Goal: Task Accomplishment & Management: Complete application form

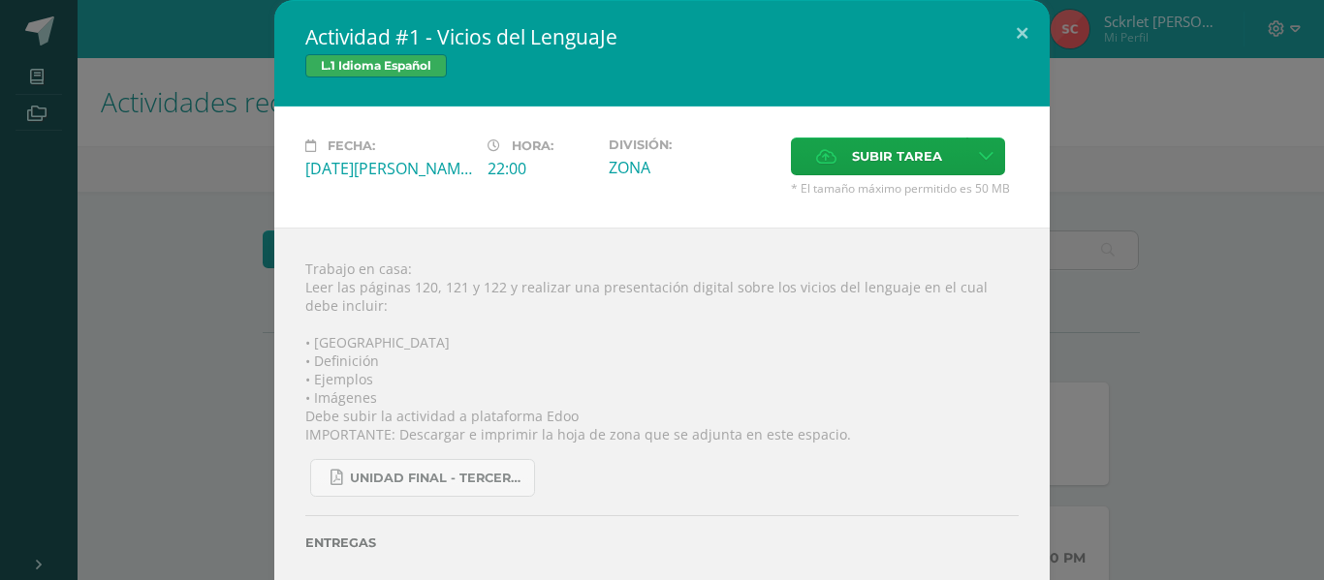
scroll to position [678, 0]
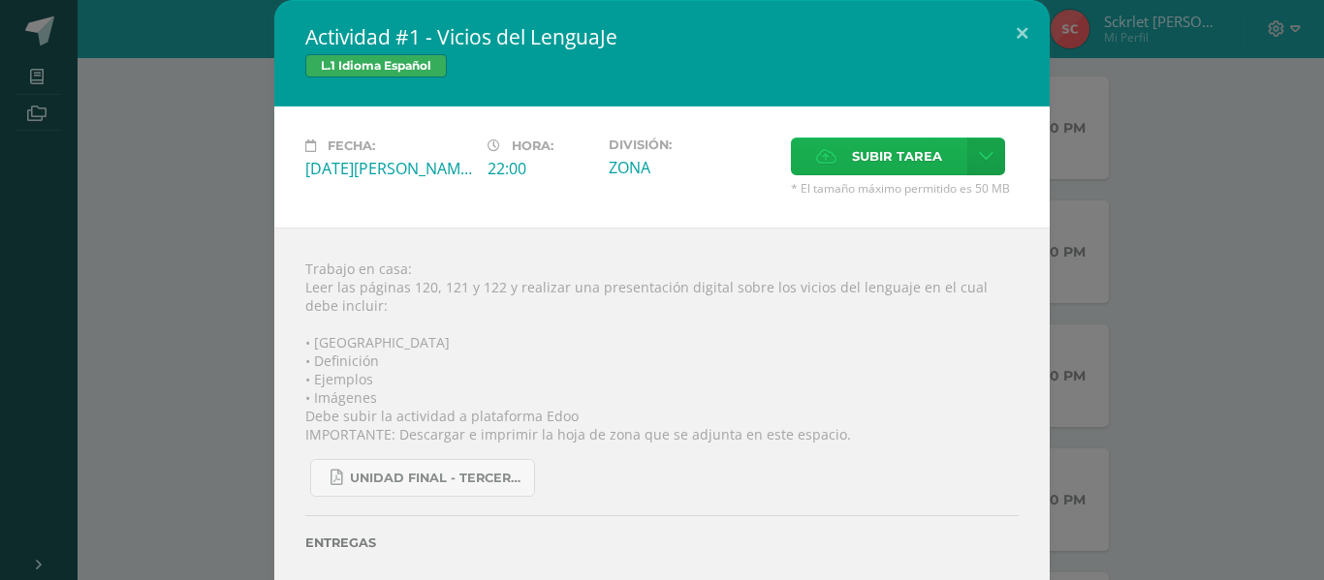
click at [920, 172] on span "Subir tarea" at bounding box center [897, 157] width 90 height 36
click at [0, 0] on input "Subir tarea" at bounding box center [0, 0] width 0 height 0
click at [919, 147] on span "Subir tarea" at bounding box center [897, 157] width 90 height 36
click at [0, 0] on input "Subir tarea" at bounding box center [0, 0] width 0 height 0
click at [917, 163] on span "Subir tarea" at bounding box center [897, 157] width 90 height 36
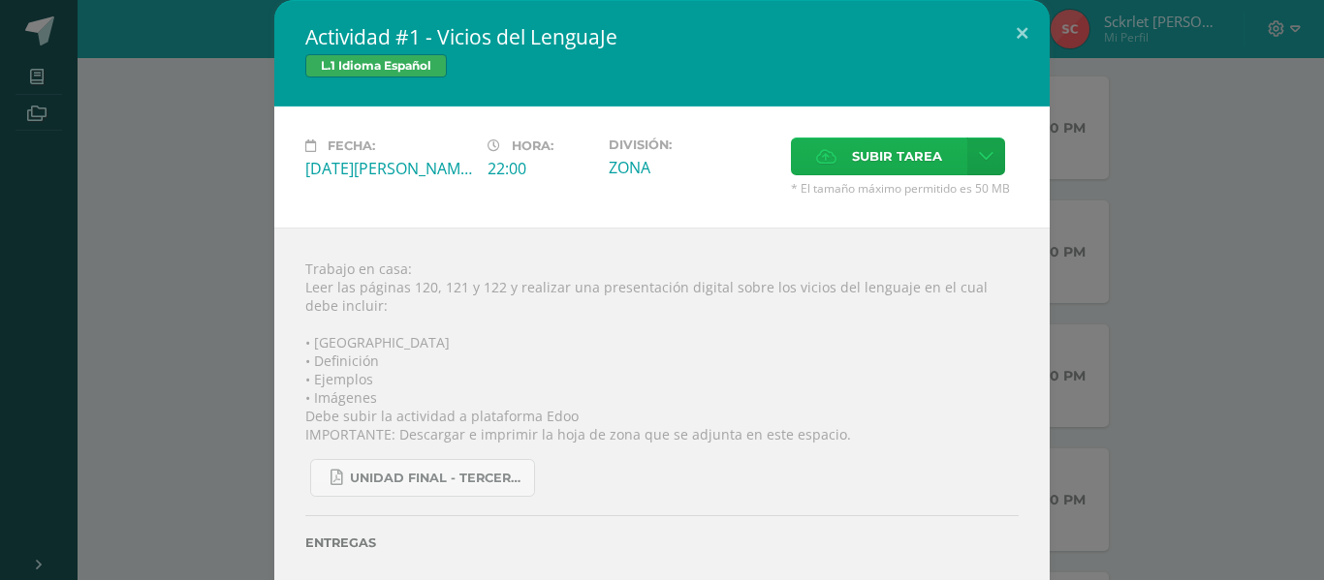
click at [0, 0] on input "Subir tarea" at bounding box center [0, 0] width 0 height 0
click at [903, 139] on span "Subir tarea" at bounding box center [897, 157] width 90 height 36
click at [0, 0] on input "Subir tarea" at bounding box center [0, 0] width 0 height 0
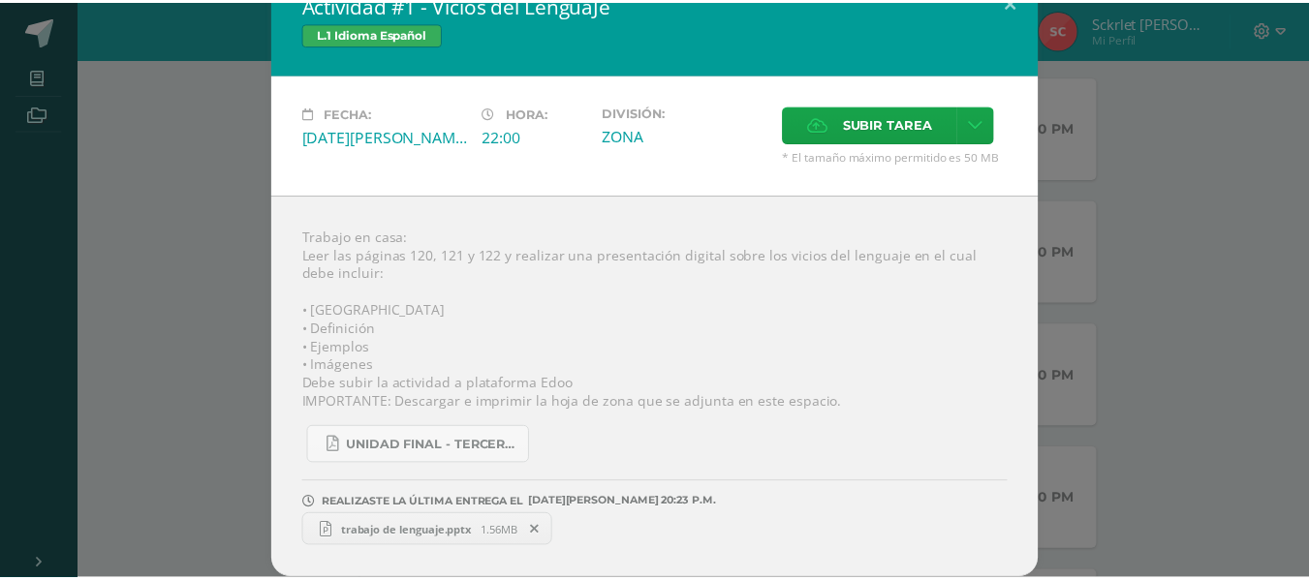
scroll to position [0, 0]
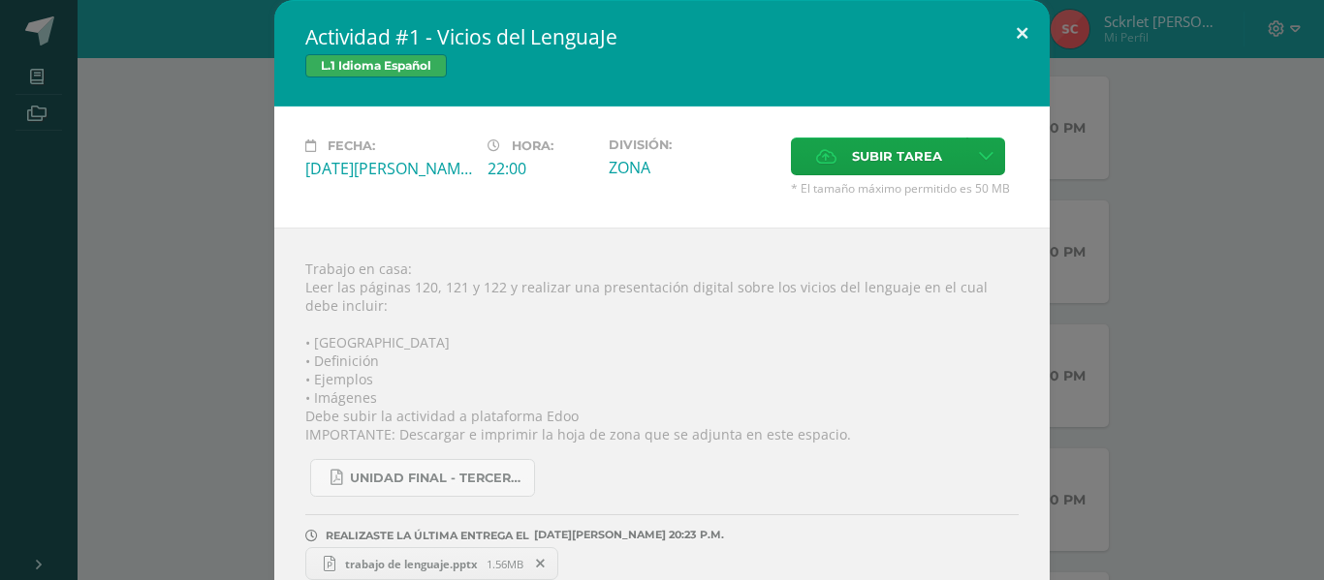
click at [1017, 34] on button at bounding box center [1021, 33] width 55 height 66
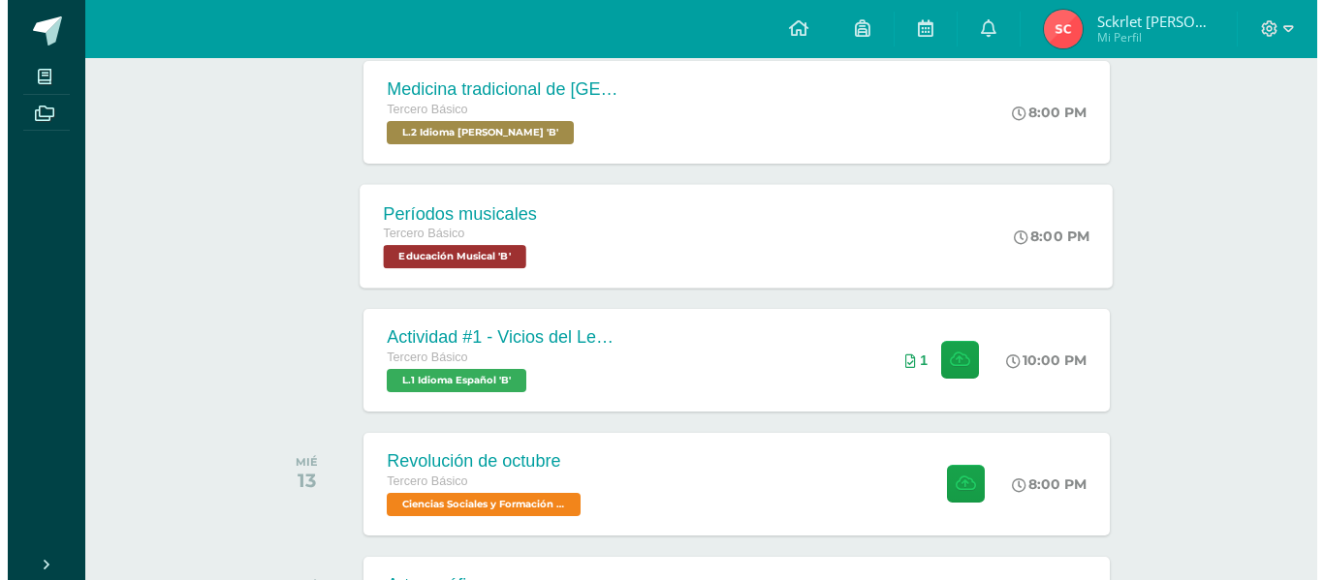
scroll to position [678, 0]
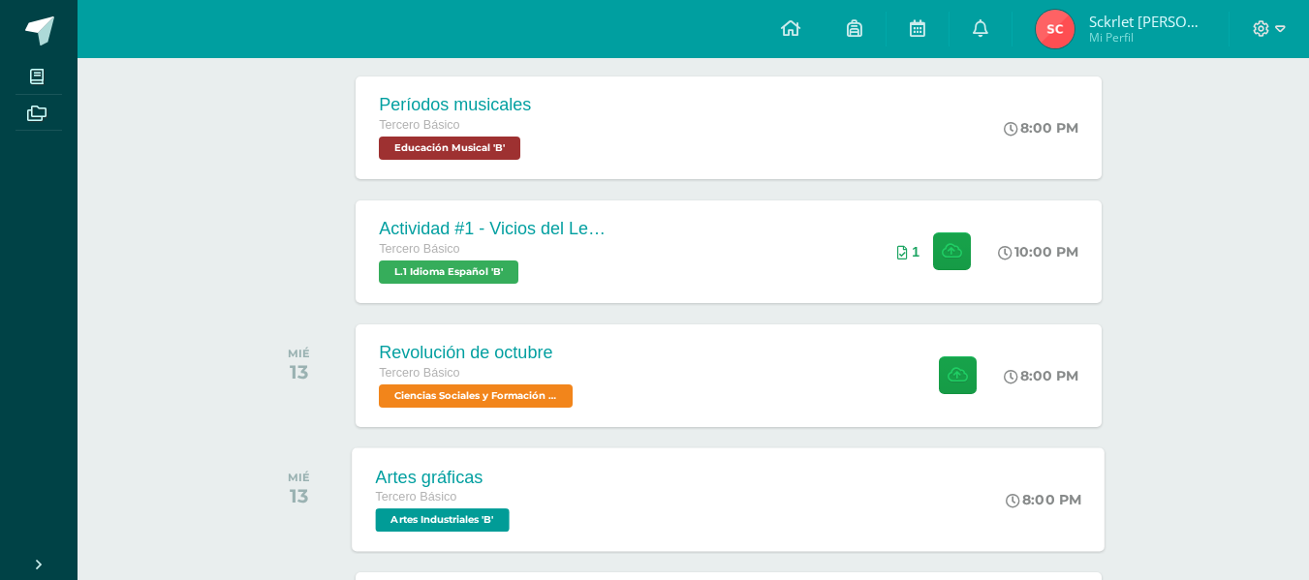
click at [487, 495] on div "Tercero Básico" at bounding box center [445, 497] width 139 height 21
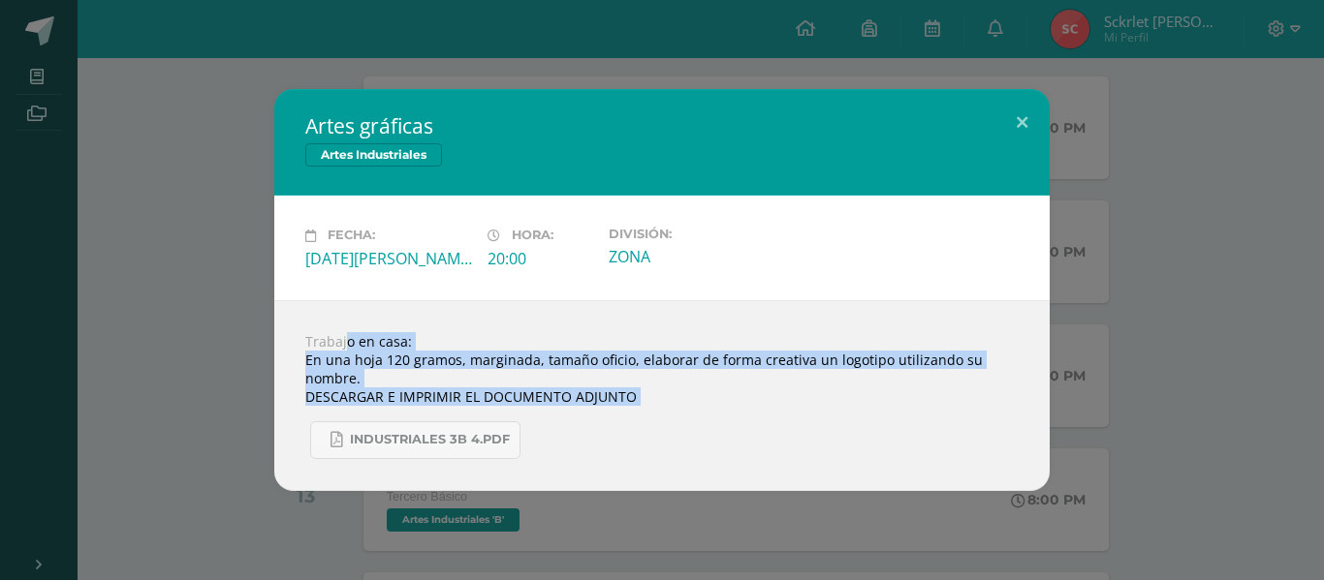
drag, startPoint x: 310, startPoint y: 336, endPoint x: 842, endPoint y: 405, distance: 536.4
click at [842, 405] on div "Trabajo en casa: En una hoja 120 gramos, marginada, tamaño oficio, elaborar de …" at bounding box center [661, 395] width 775 height 191
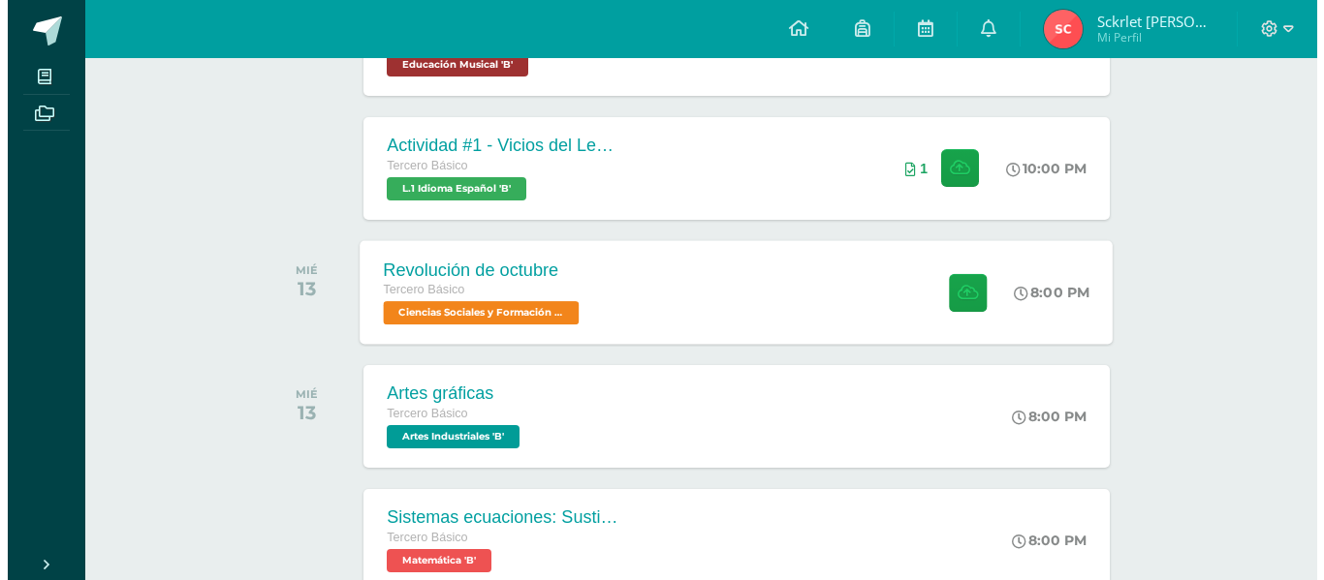
scroll to position [872, 0]
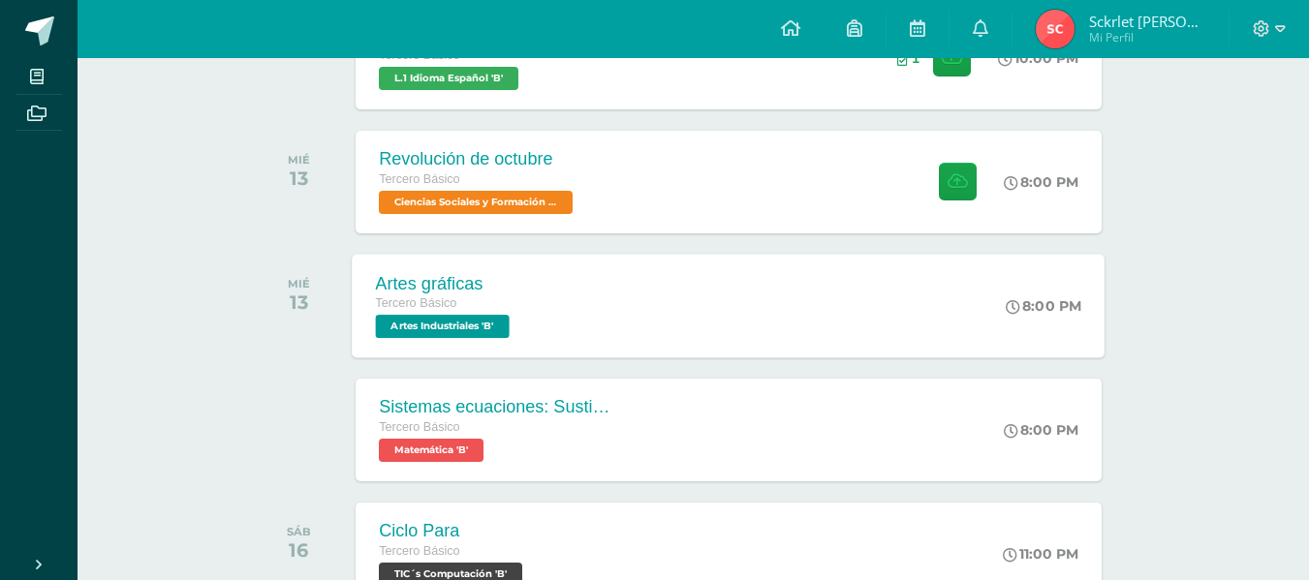
click at [483, 311] on div "Tercero Básico" at bounding box center [445, 304] width 139 height 21
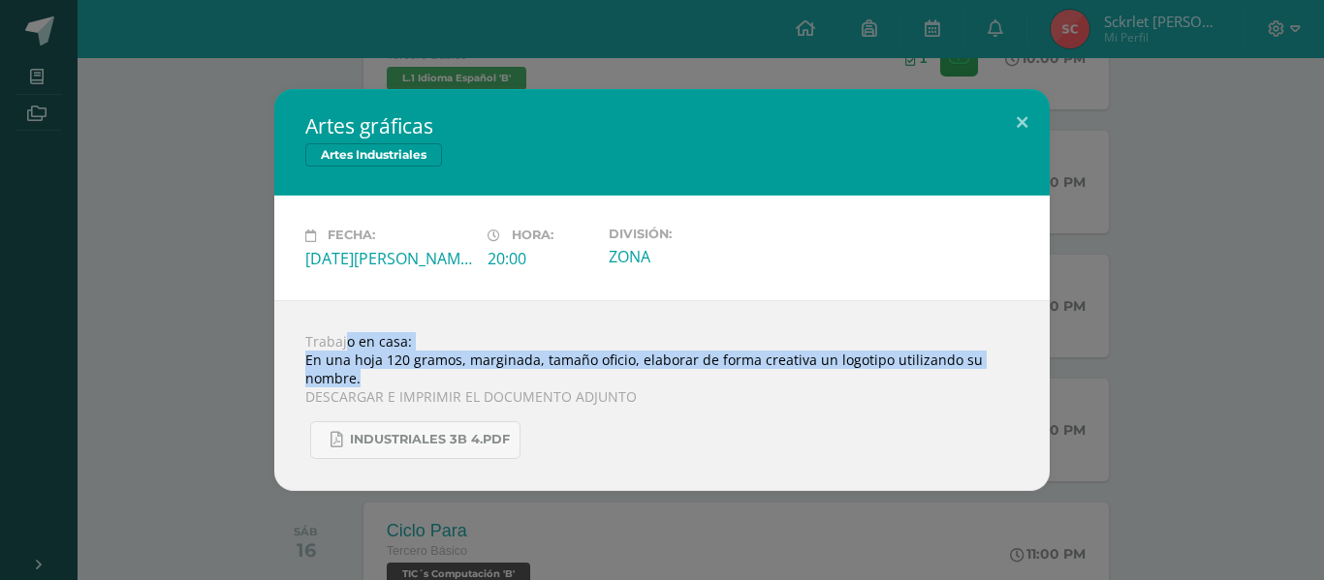
drag, startPoint x: 309, startPoint y: 346, endPoint x: 1007, endPoint y: 371, distance: 698.1
click at [1007, 371] on div "Trabajo en casa: En una hoja 120 gramos, marginada, tamaño oficio, elaborar de …" at bounding box center [661, 395] width 775 height 191
